Goal: Navigation & Orientation: Find specific page/section

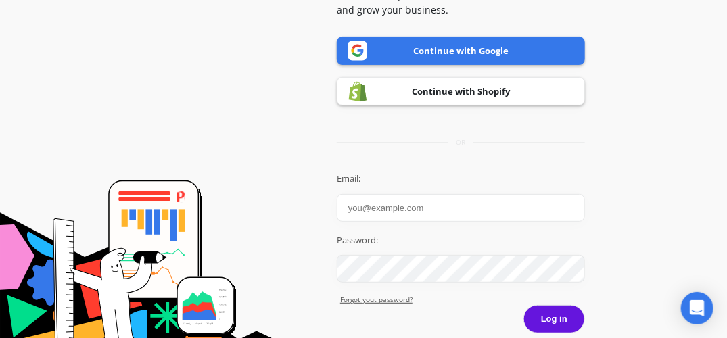
scroll to position [118, 0]
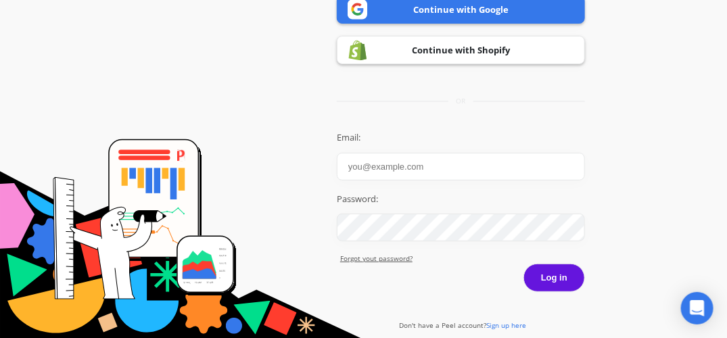
type input "[PERSON_NAME][EMAIL_ADDRESS][DOMAIN_NAME]"
click at [540, 283] on button "Log in" at bounding box center [554, 278] width 62 height 28
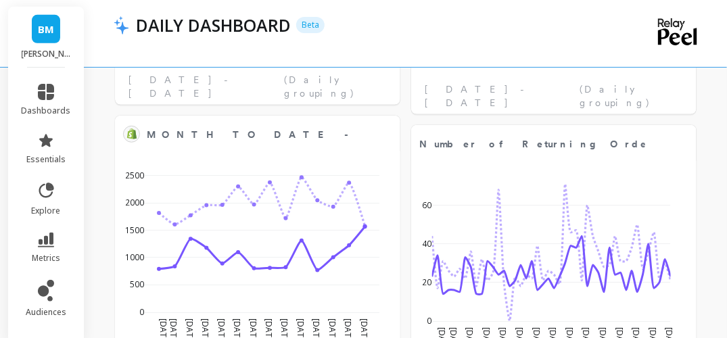
scroll to position [1988, 0]
click at [43, 96] on icon at bounding box center [46, 92] width 16 height 16
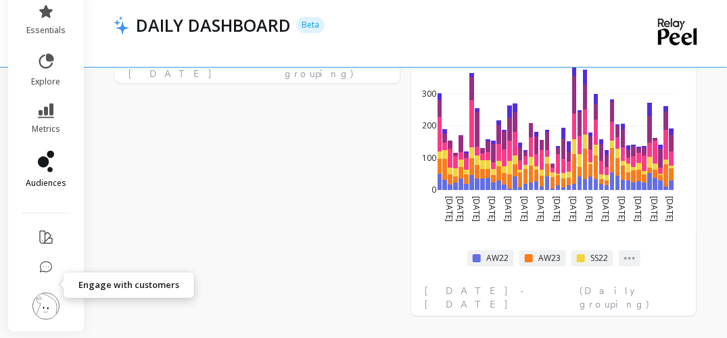
scroll to position [126, 0]
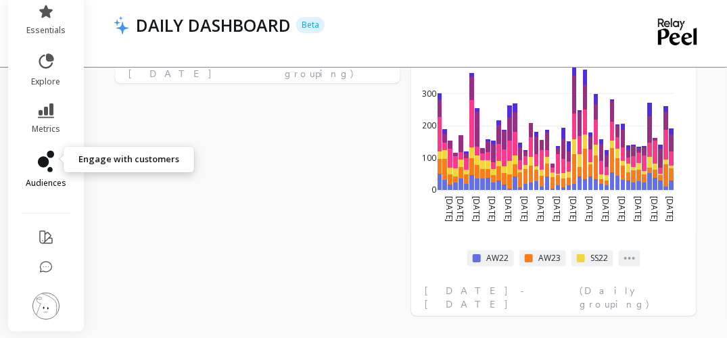
click at [41, 157] on icon at bounding box center [43, 162] width 11 height 11
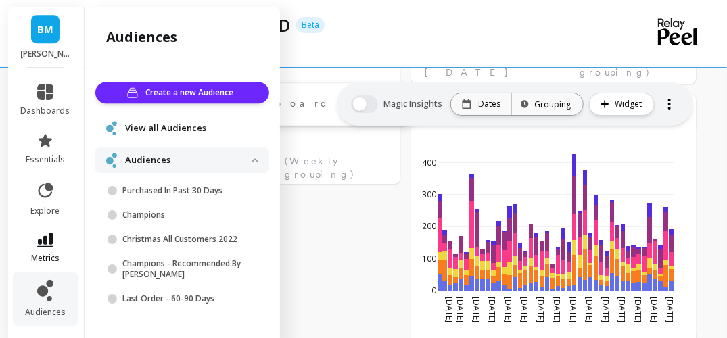
scroll to position [3013, 0]
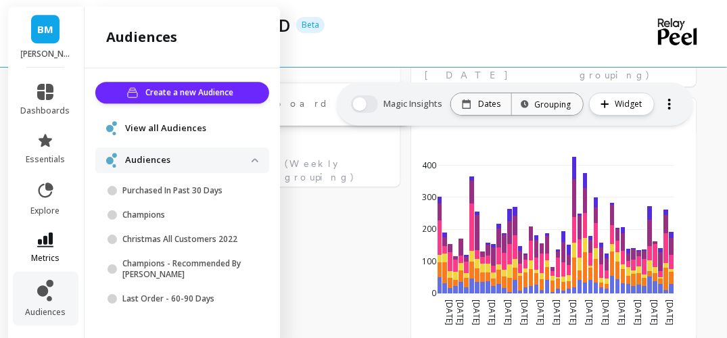
click at [34, 105] on span "dashboards" at bounding box center [45, 110] width 49 height 11
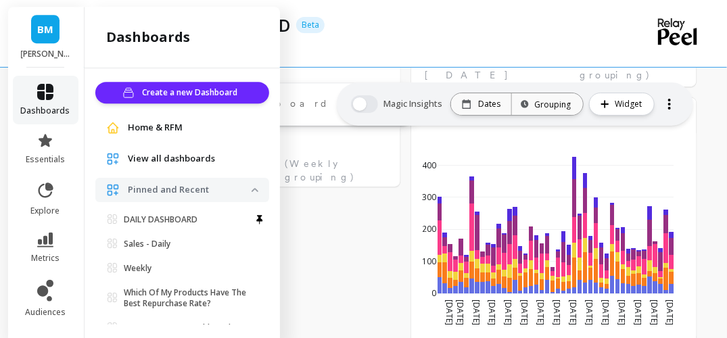
click at [37, 92] on icon at bounding box center [45, 92] width 16 height 16
